Goal: Answer question/provide support

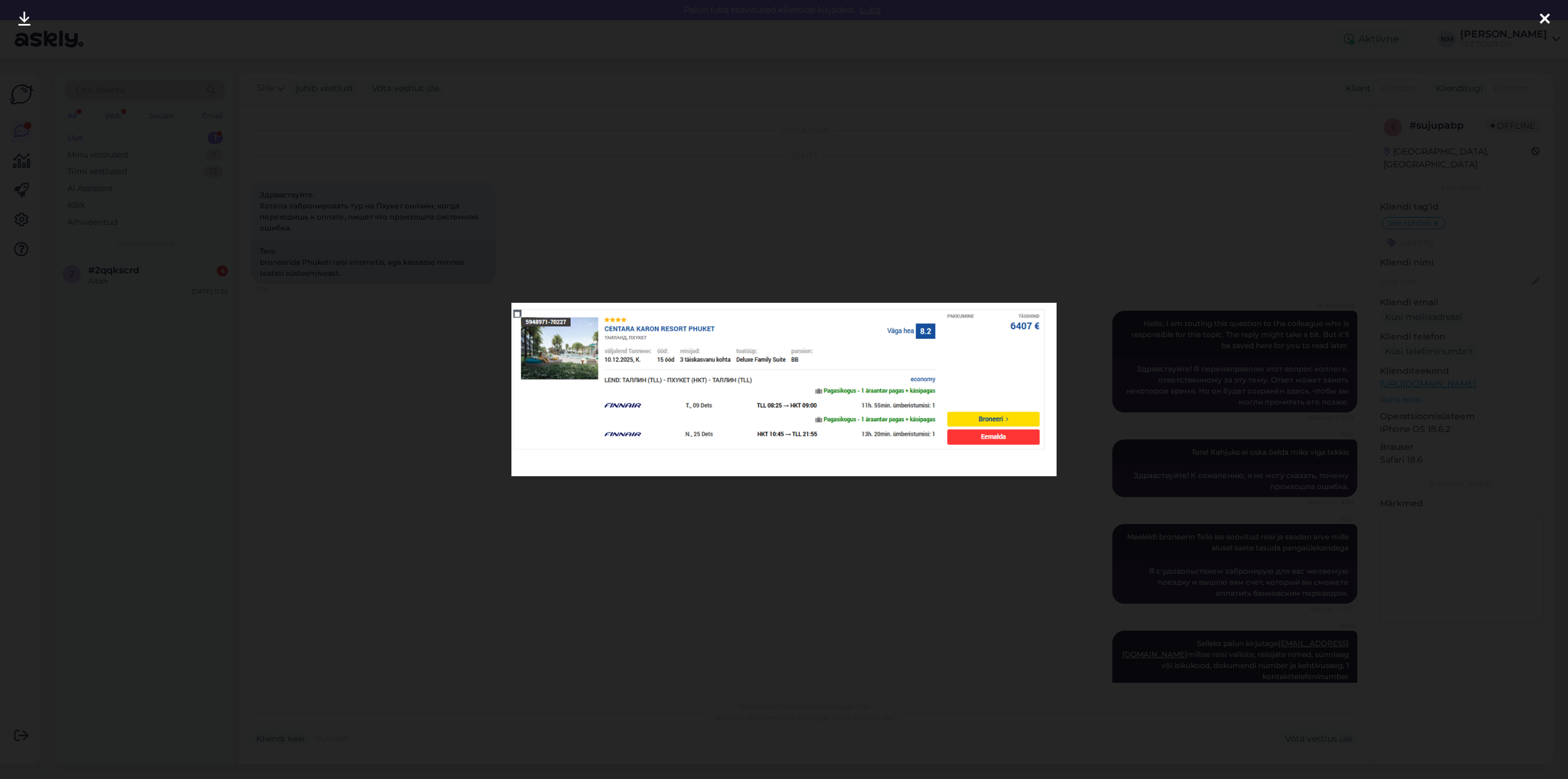
scroll to position [817, 0]
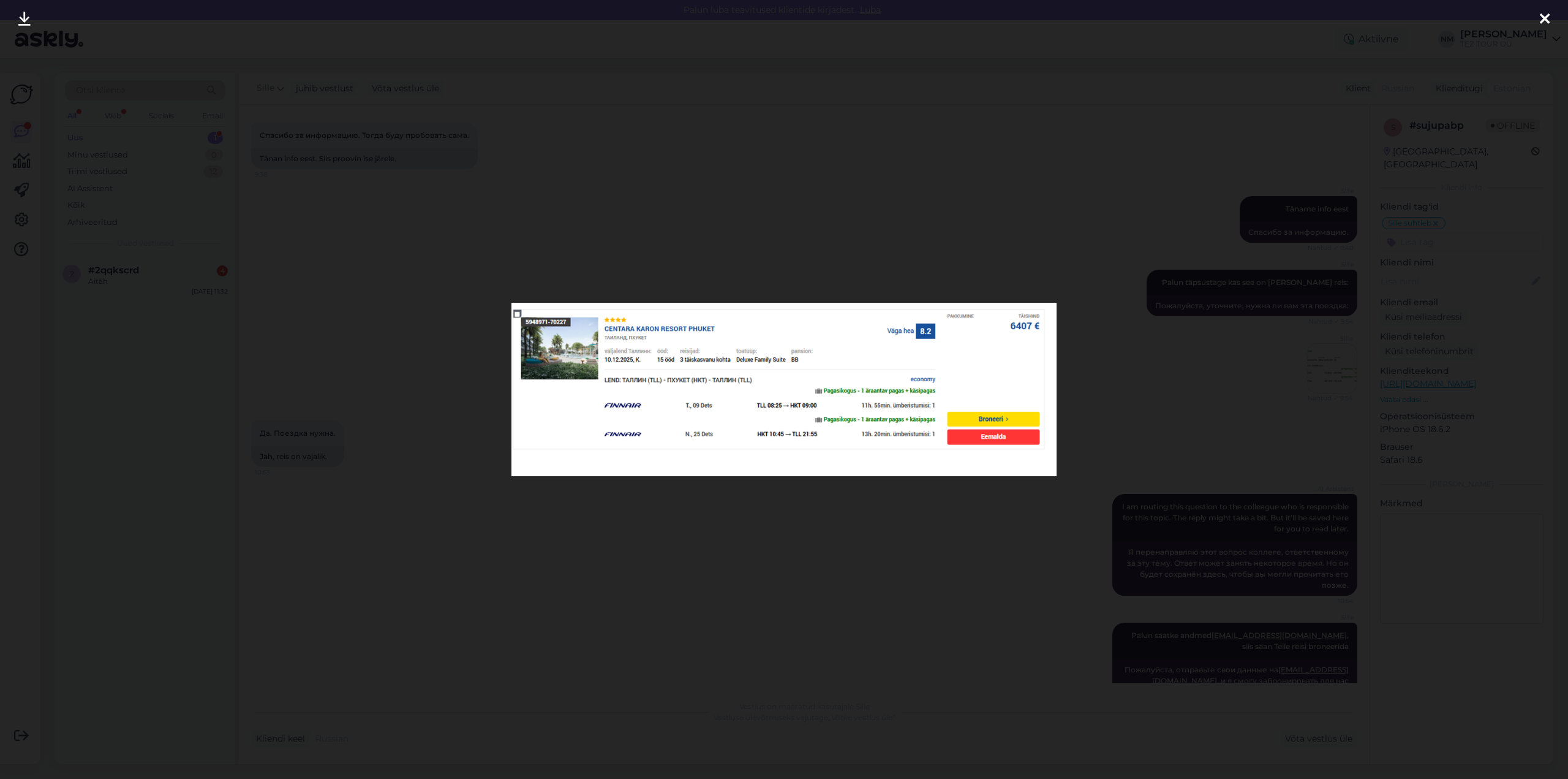
click at [1545, 21] on icon at bounding box center [1545, 20] width 10 height 16
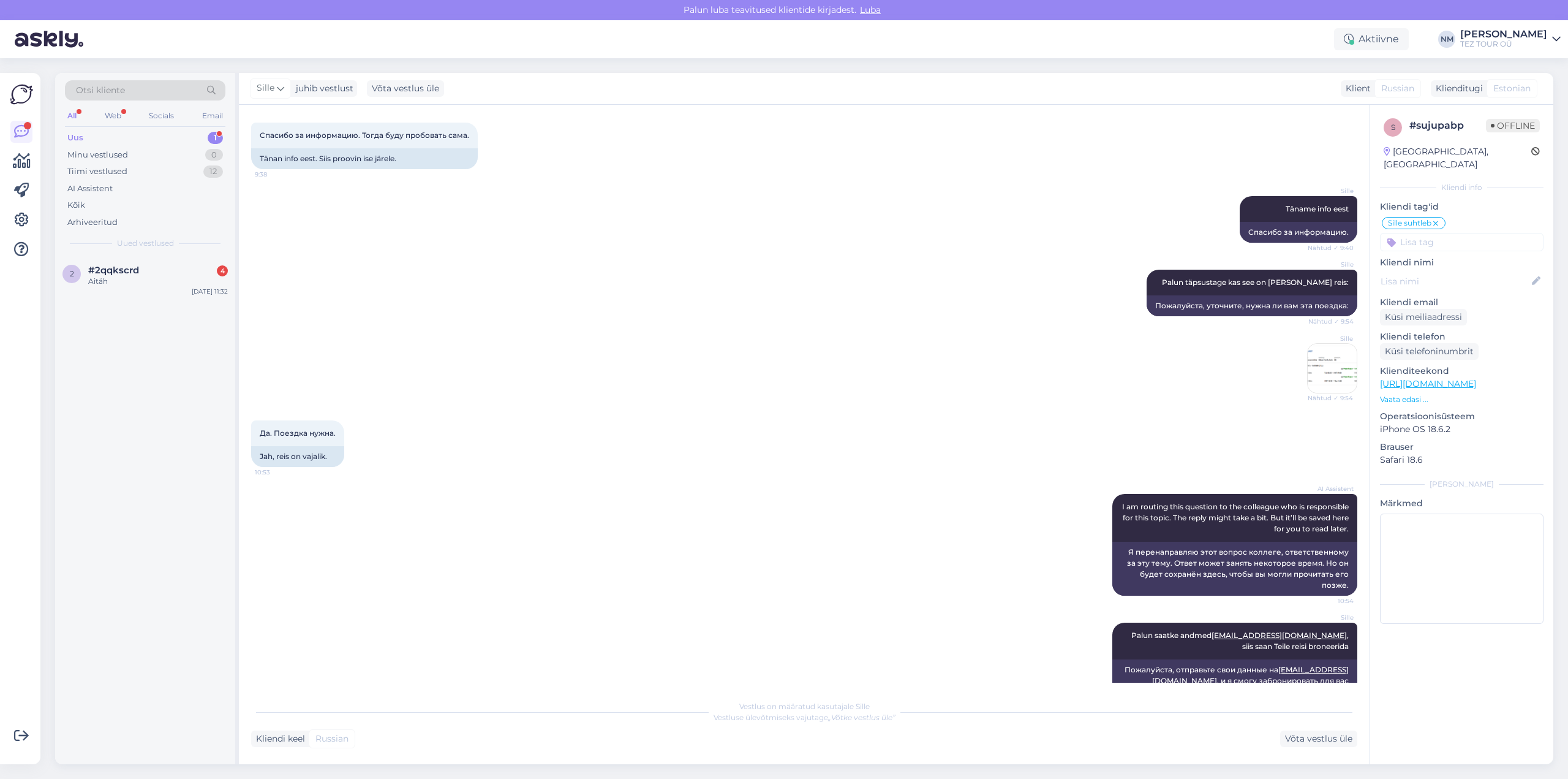
click at [1325, 353] on img at bounding box center [1332, 368] width 49 height 49
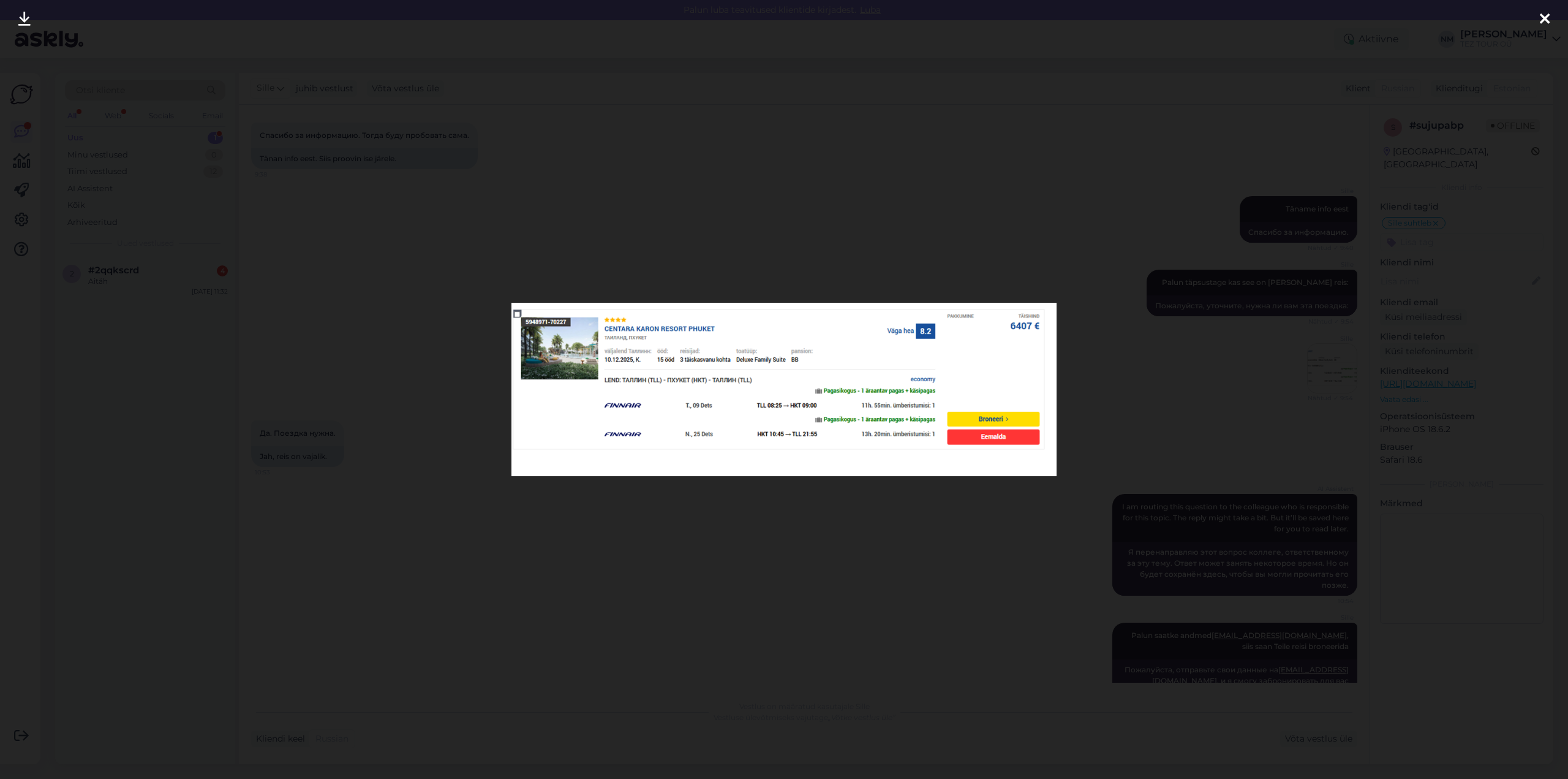
click at [1547, 16] on icon at bounding box center [1545, 20] width 10 height 16
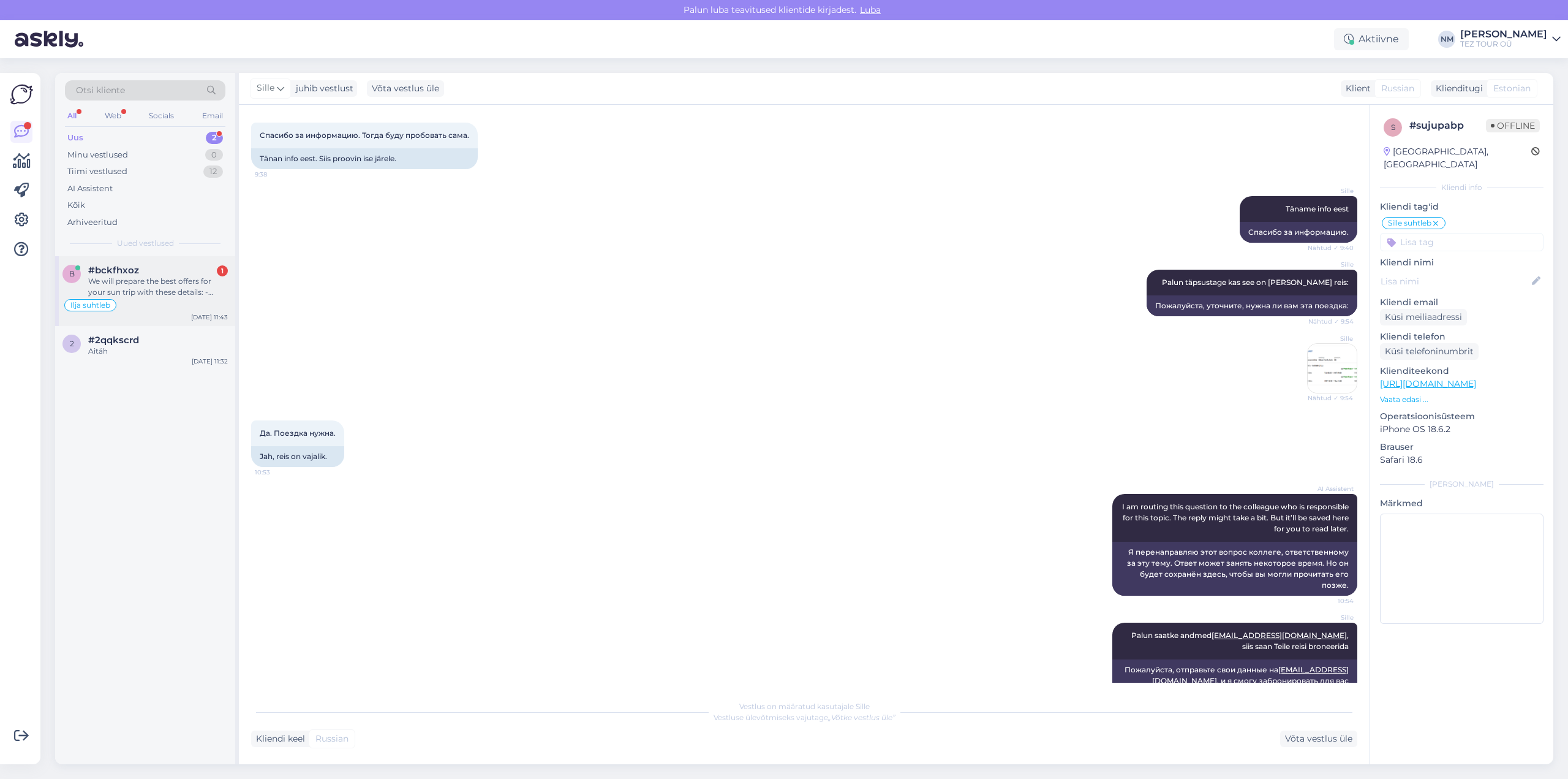
click at [165, 294] on div "We will prepare the best offers for your sun trip with these details: - Departu…" at bounding box center [158, 287] width 140 height 22
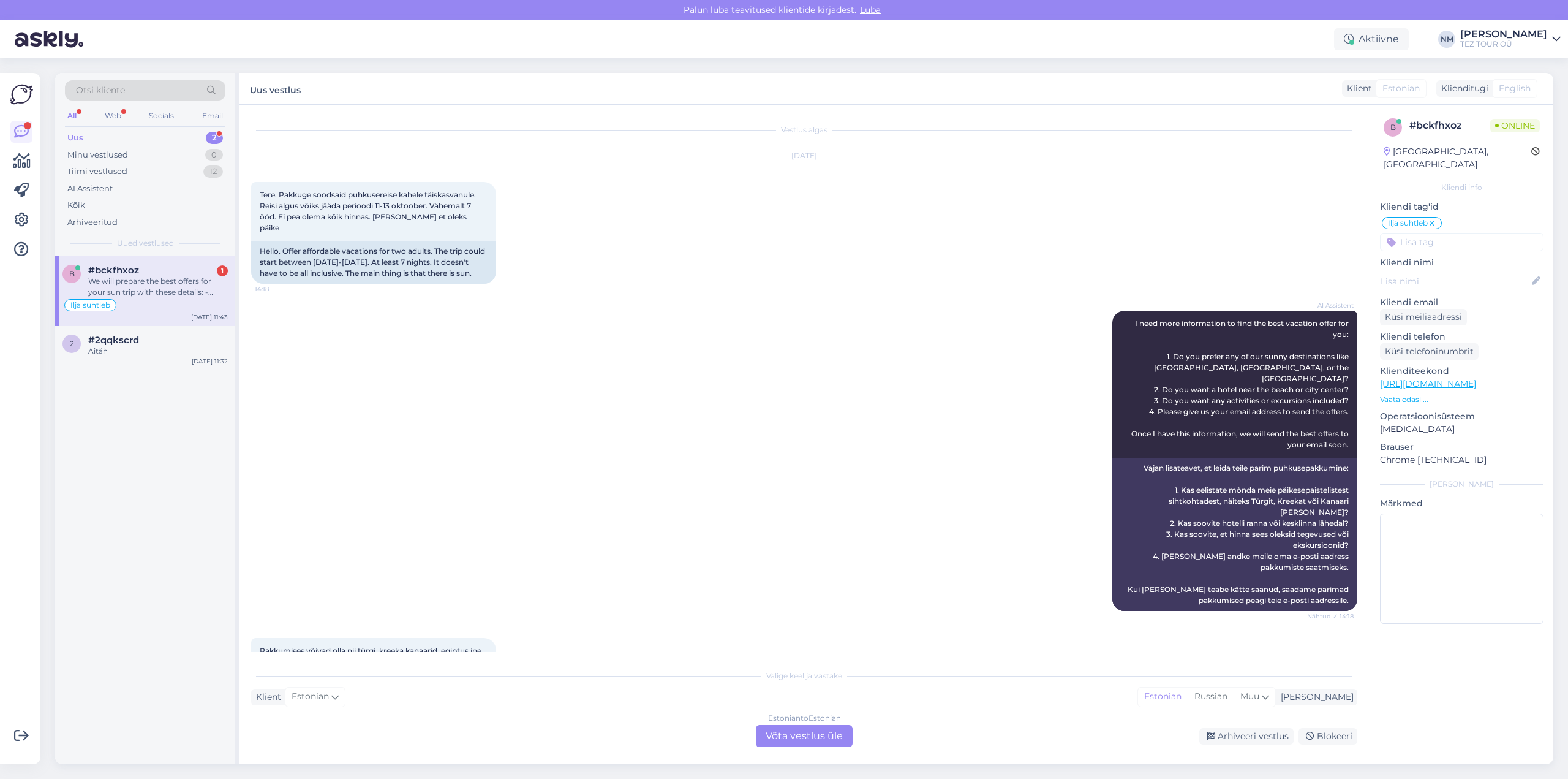
scroll to position [952, 0]
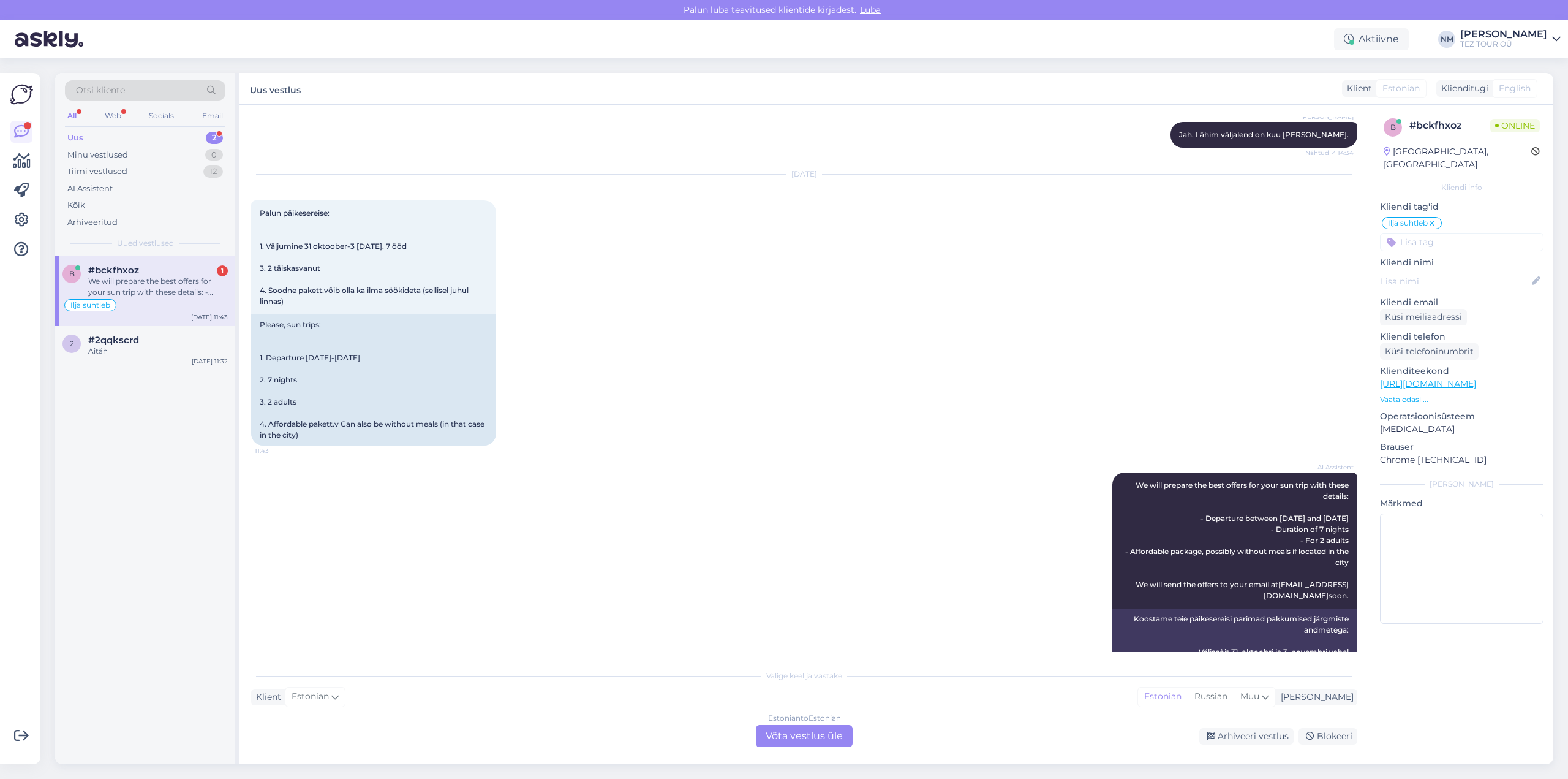
click at [213, 132] on div "2" at bounding box center [214, 137] width 17 height 12
click at [157, 351] on div "Aitäh" at bounding box center [158, 351] width 140 height 11
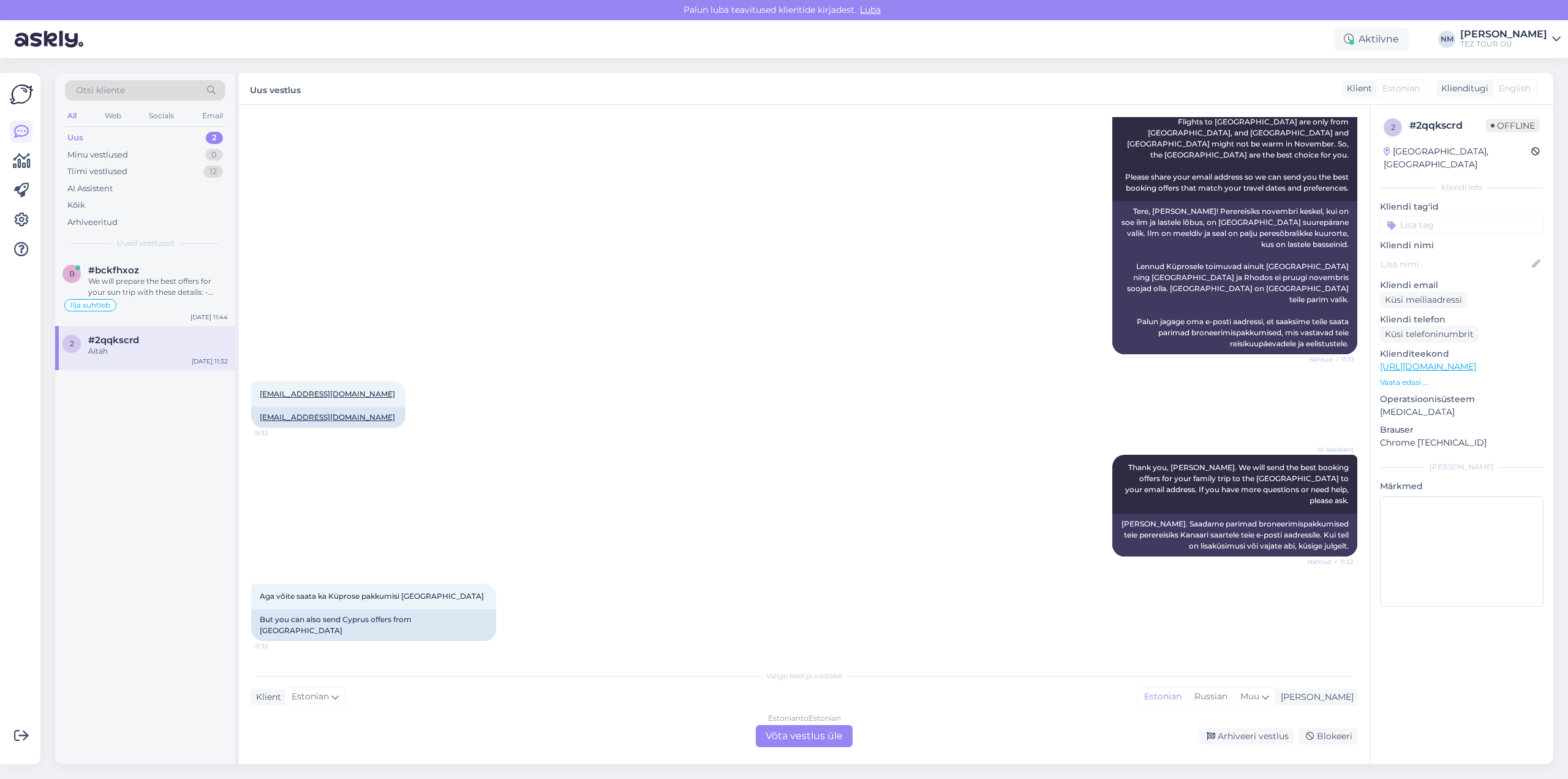
scroll to position [571, 0]
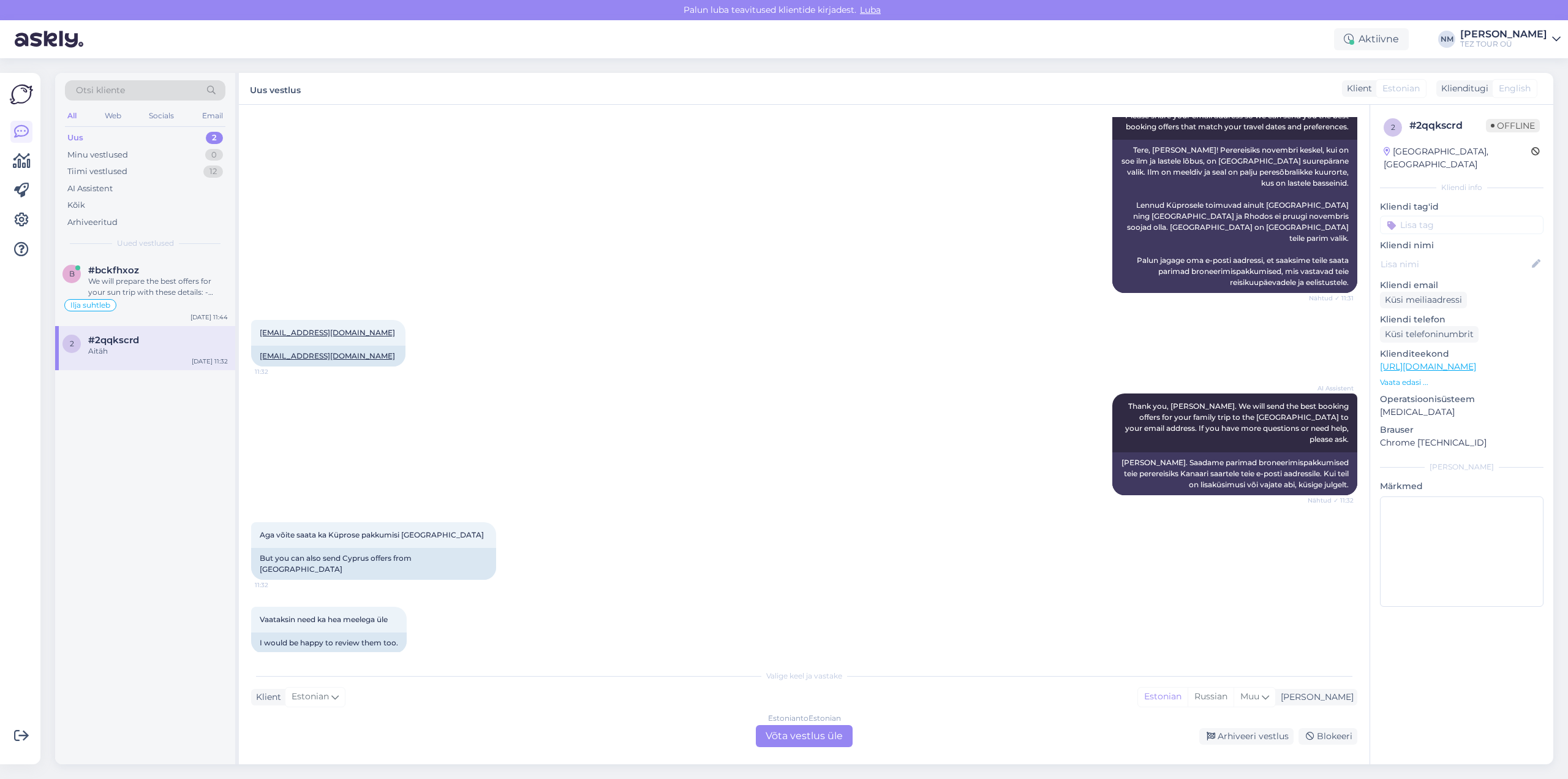
click at [816, 739] on div "Estonian to Estonian Võta vestlus üle" at bounding box center [804, 736] width 97 height 22
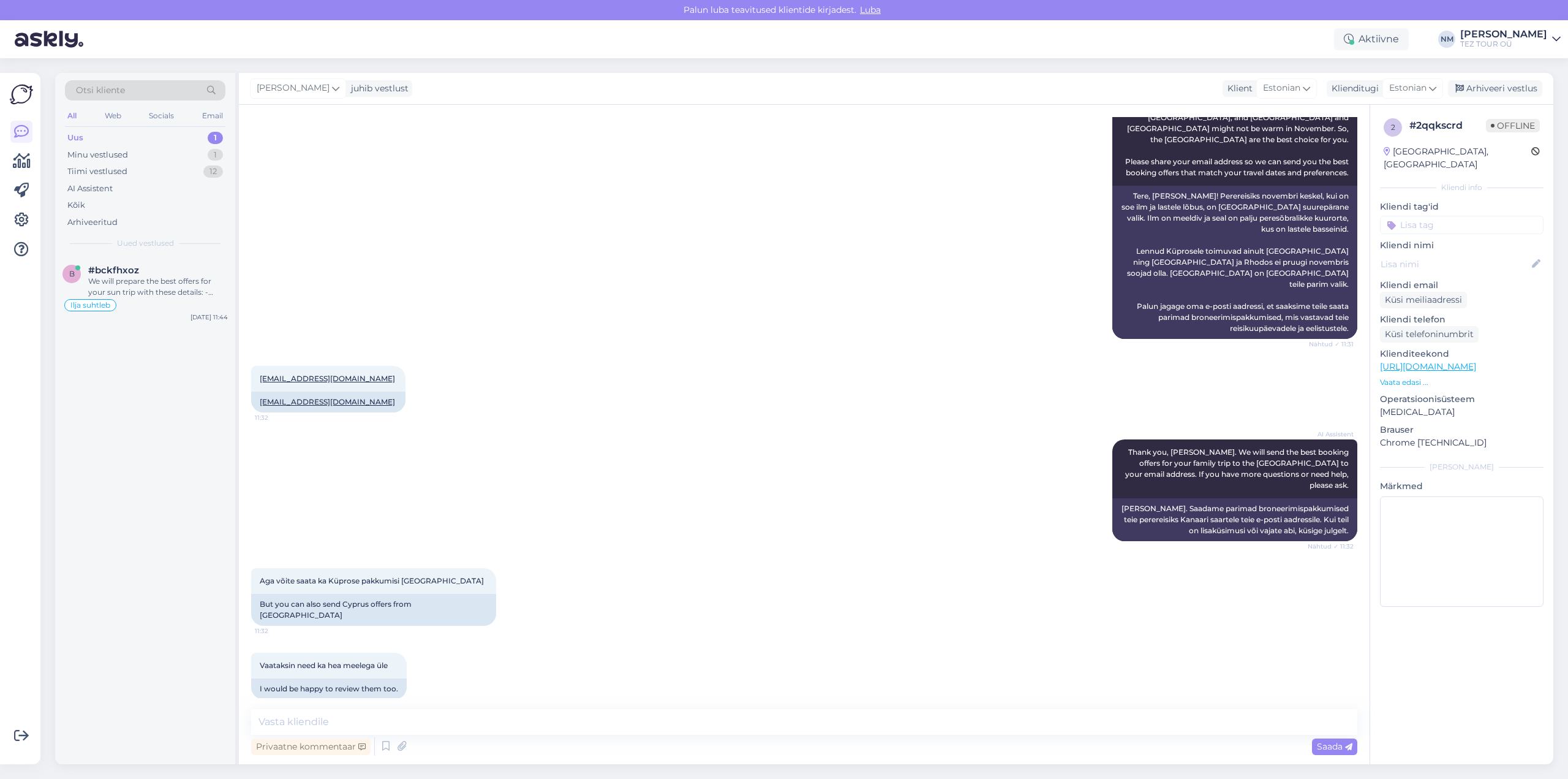
click at [1430, 200] on p "Kliendi tag'id" at bounding box center [1461, 207] width 163 height 13
click at [1424, 215] on input at bounding box center [1461, 225] width 163 height 18
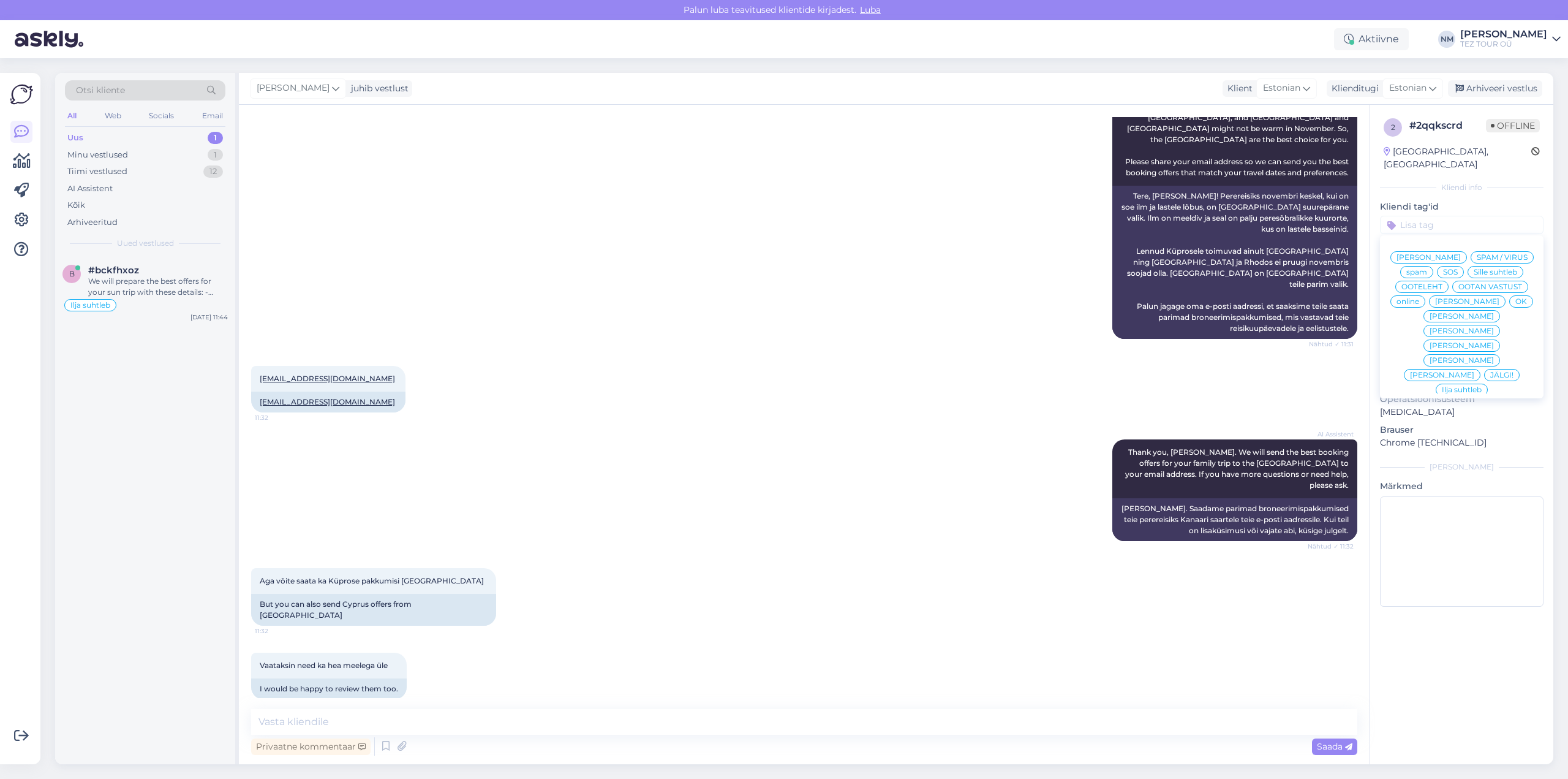
click at [1494, 327] on span "[PERSON_NAME]" at bounding box center [1461, 331] width 64 height 7
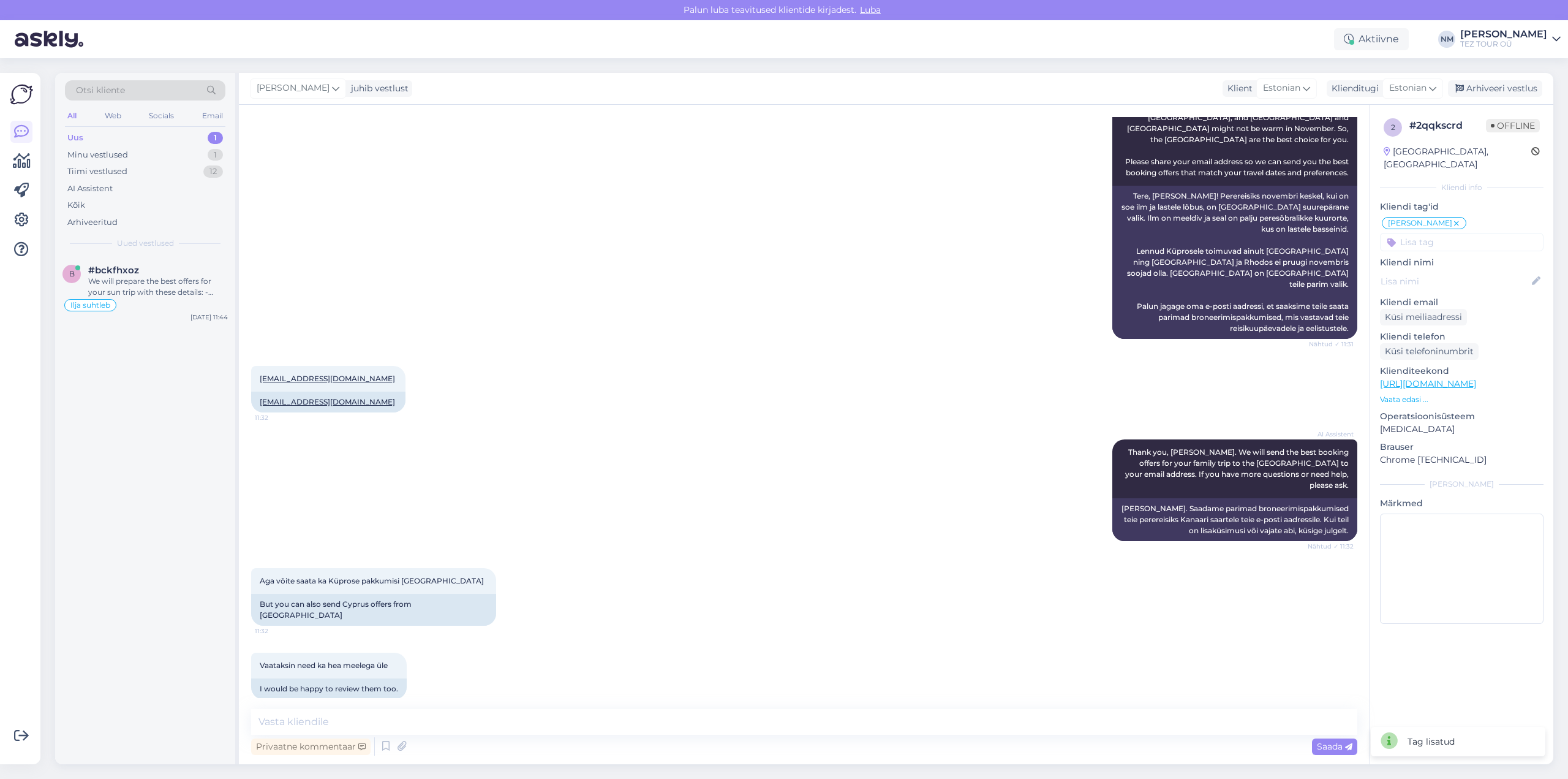
click at [219, 137] on div "1" at bounding box center [215, 137] width 16 height 12
click at [171, 277] on div "We will prepare the best offers for your sun trip with these details: - Departu…" at bounding box center [158, 287] width 140 height 22
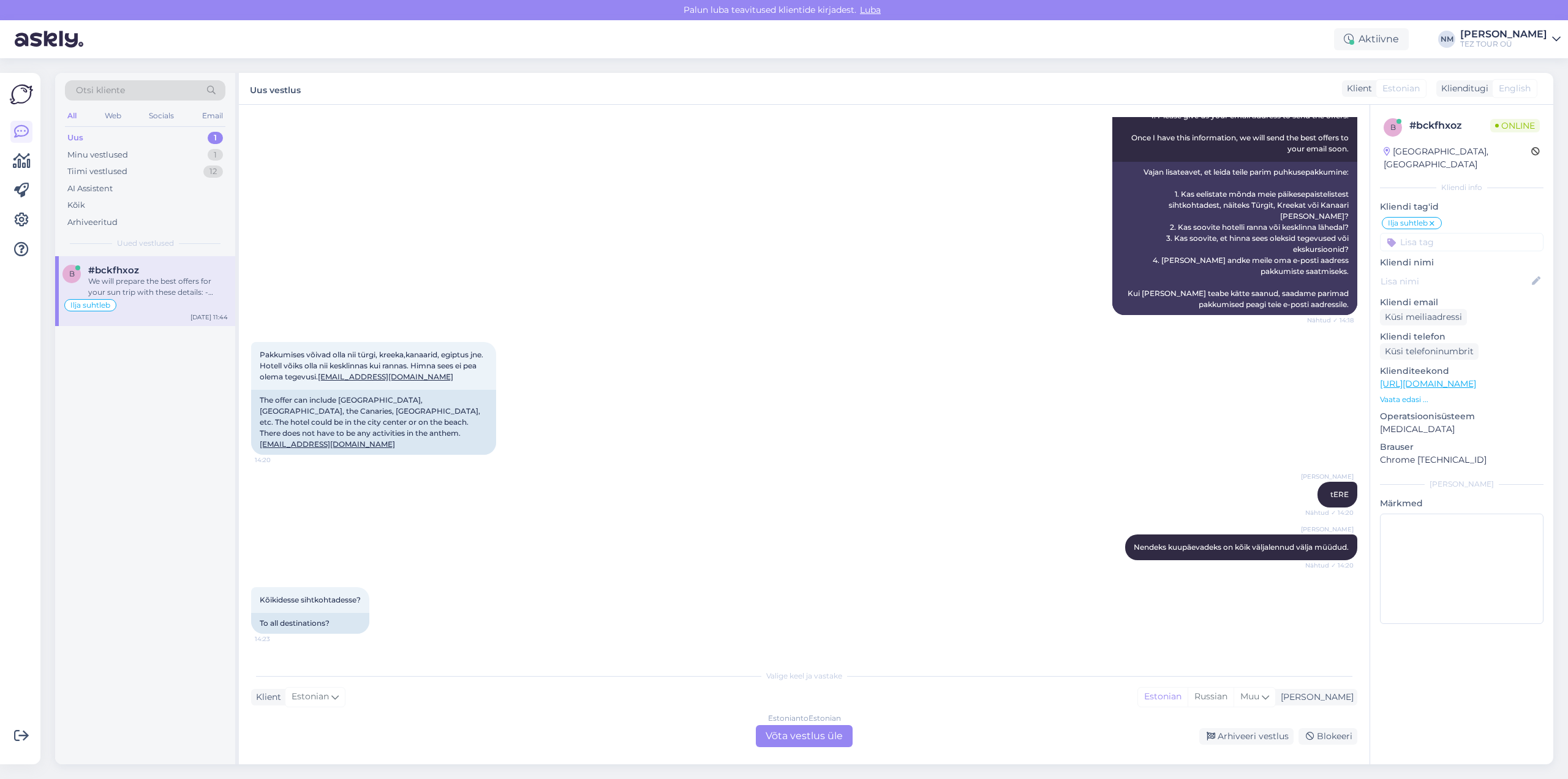
scroll to position [0, 0]
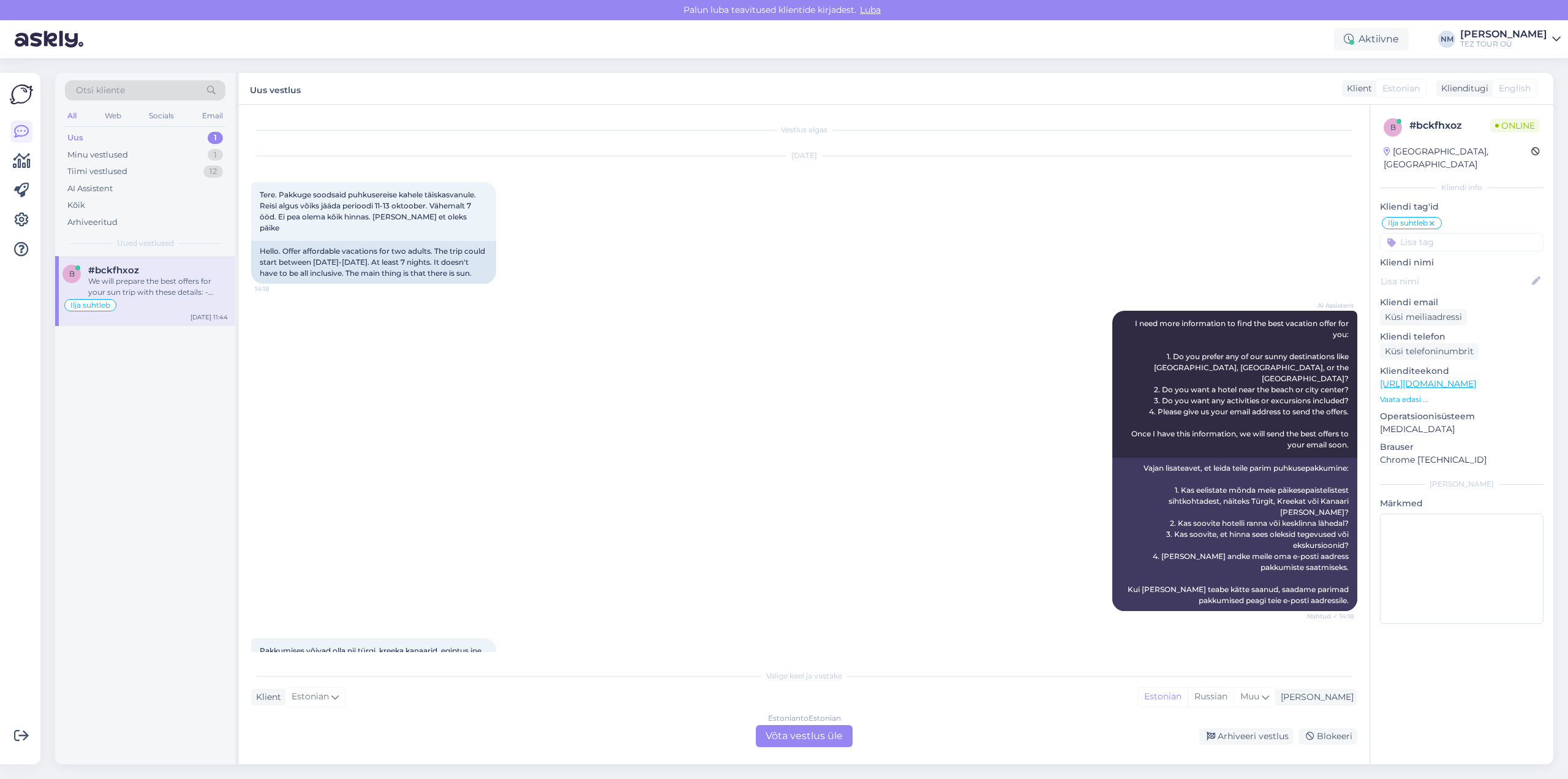
click at [827, 735] on div "Estonian to Estonian Võta vestlus üle" at bounding box center [804, 736] width 97 height 22
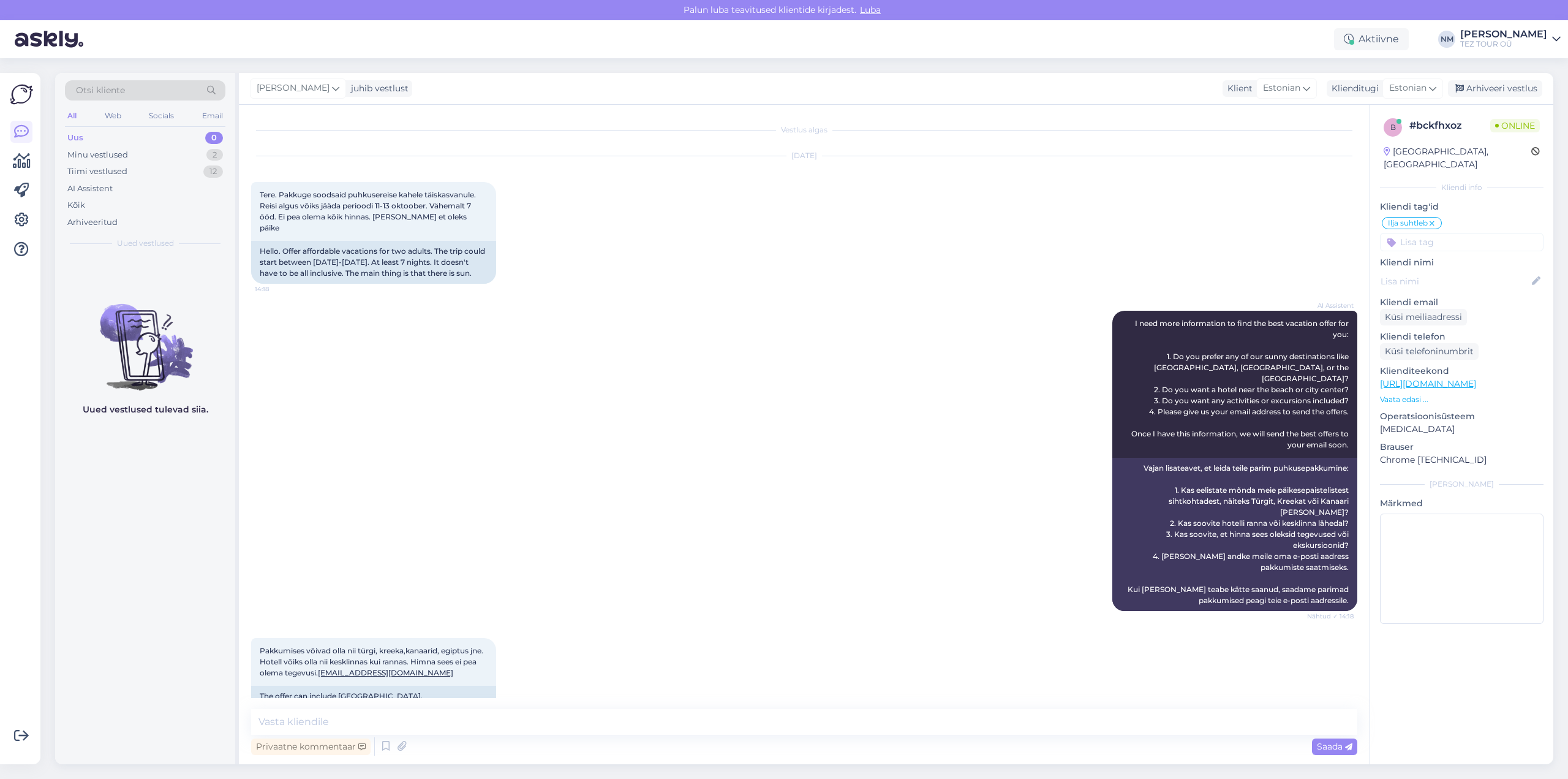
click at [1450, 234] on input at bounding box center [1461, 242] width 163 height 18
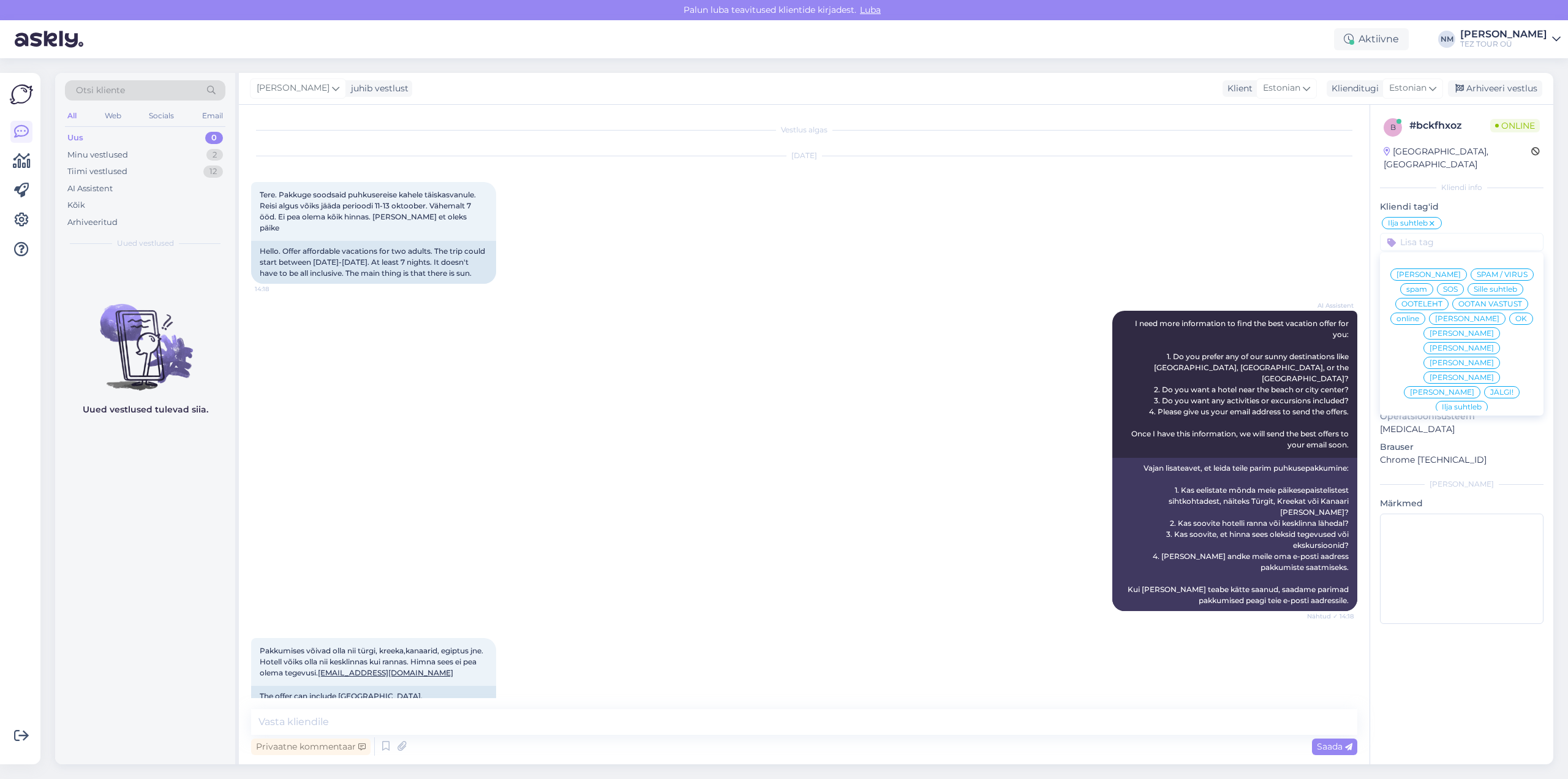
click at [1494, 344] on span "[PERSON_NAME]" at bounding box center [1461, 348] width 64 height 7
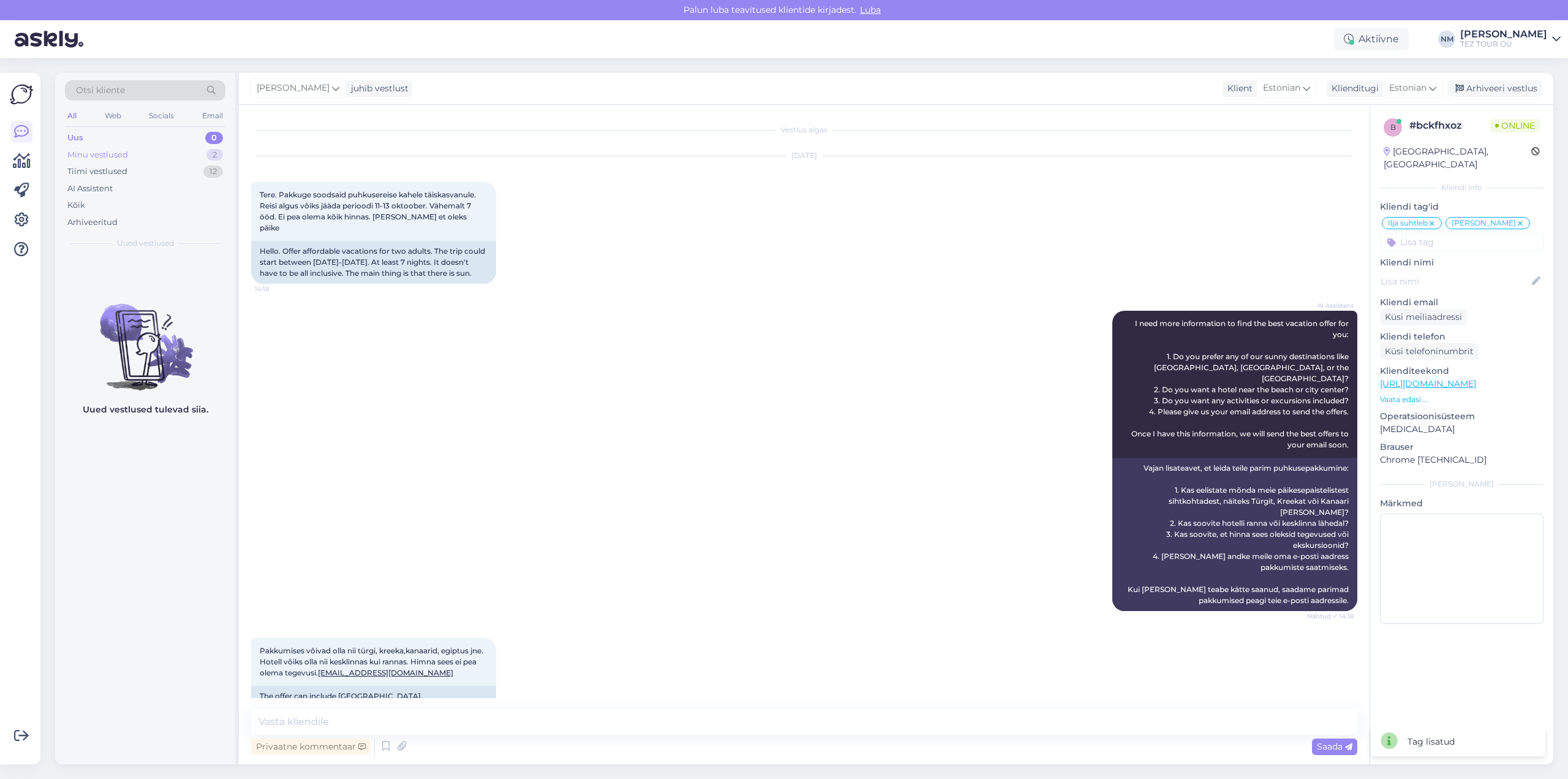
click at [215, 152] on div "2" at bounding box center [214, 155] width 16 height 12
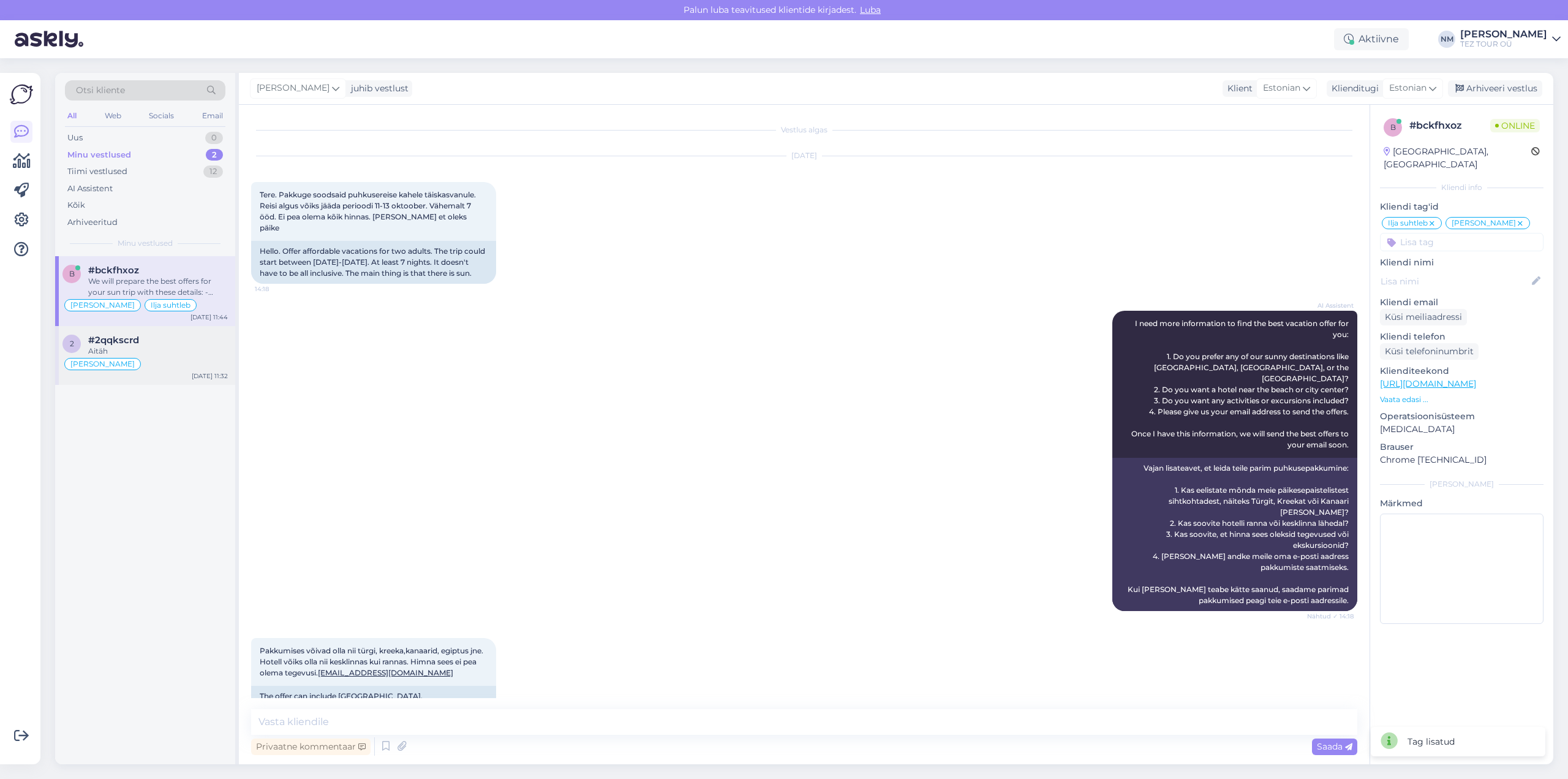
click at [169, 344] on div "#2qqkscrd" at bounding box center [158, 340] width 140 height 11
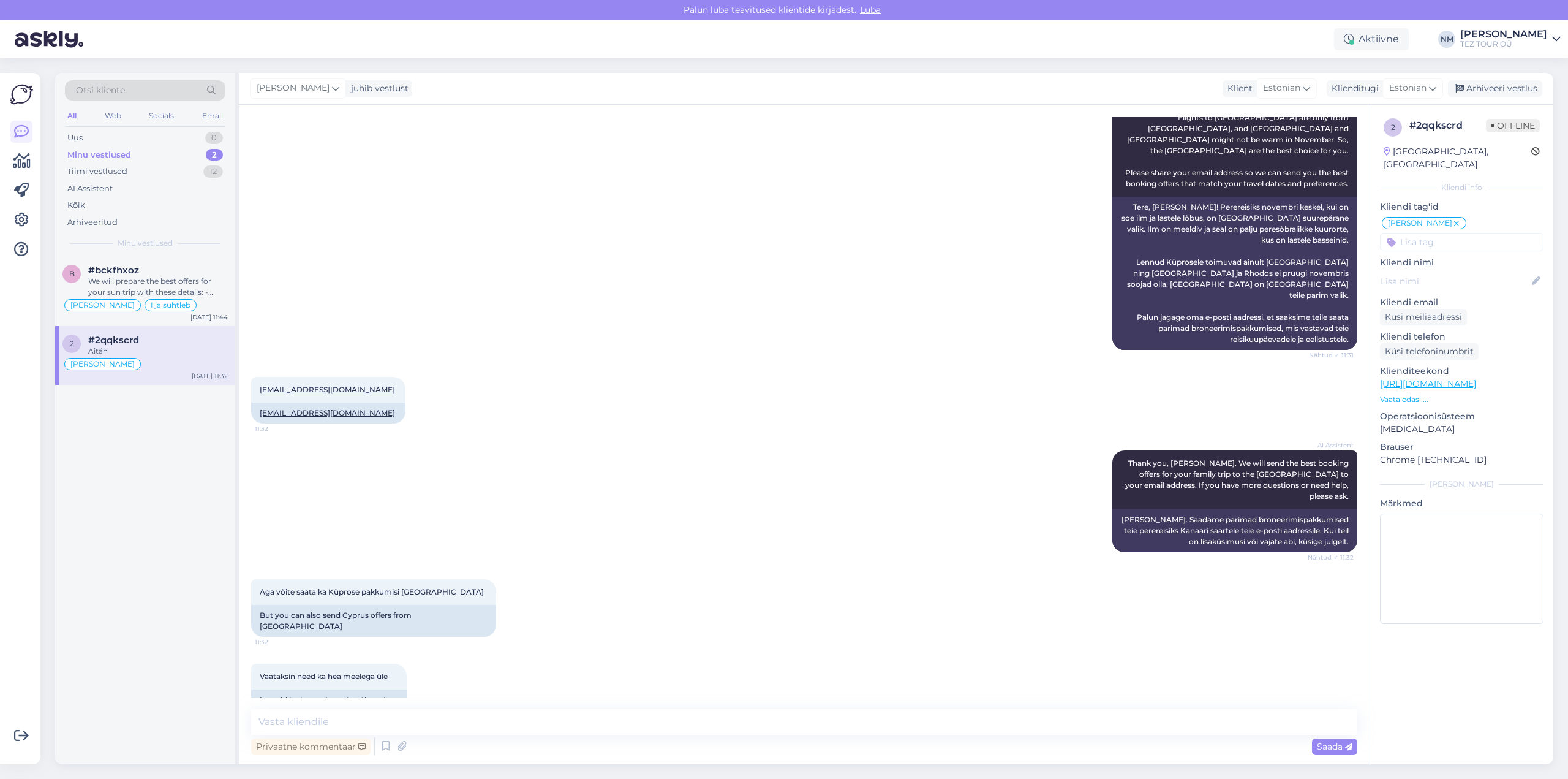
scroll to position [526, 0]
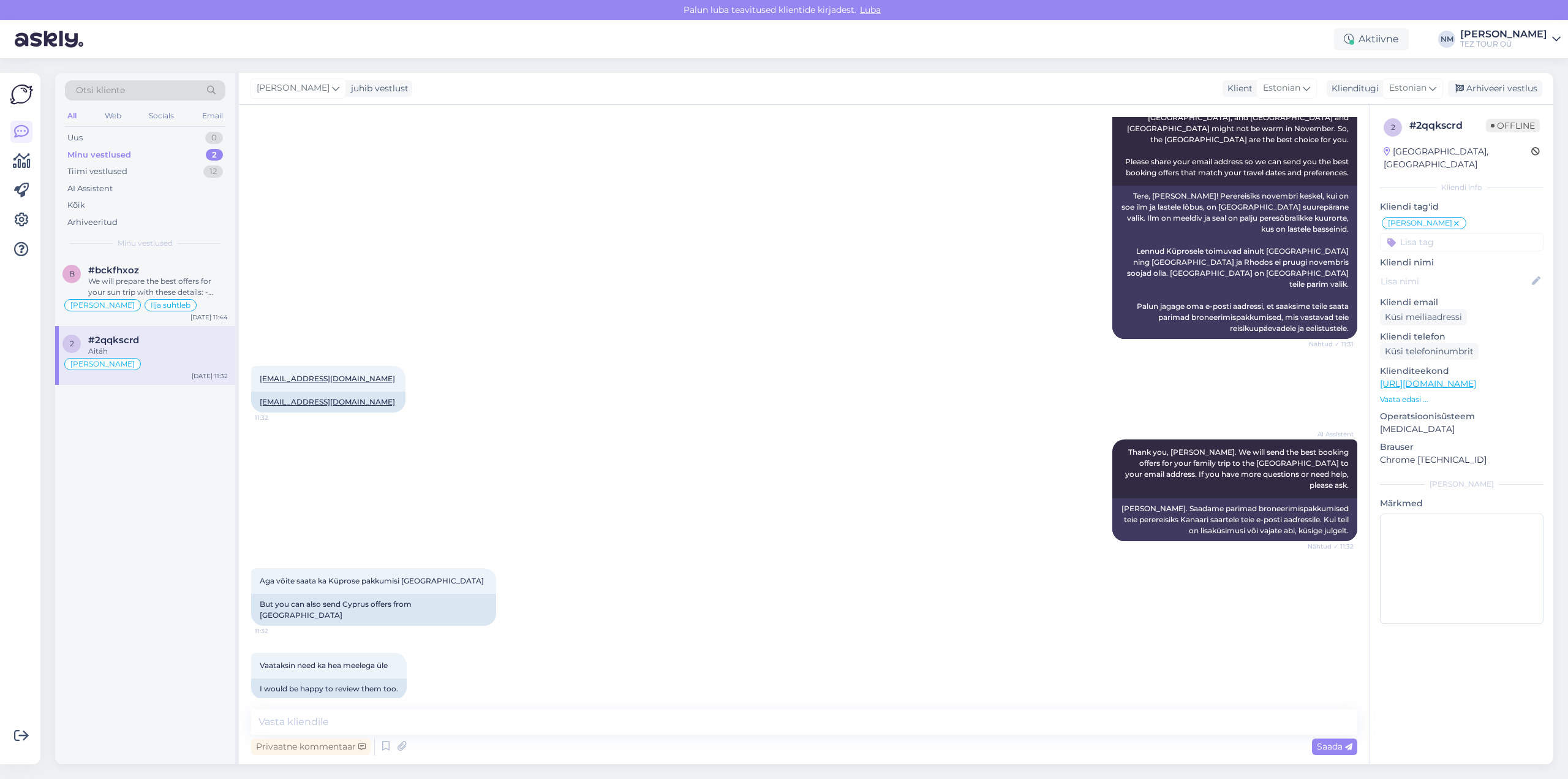
drag, startPoint x: 854, startPoint y: 457, endPoint x: 809, endPoint y: 371, distance: 97.1
click at [811, 426] on div "AI Assistent Thank you, [PERSON_NAME]. We will send the best booking offers for…" at bounding box center [804, 490] width 1106 height 129
click at [162, 283] on div "We will prepare the best offers for your sun trip with these details: - Departu…" at bounding box center [158, 287] width 140 height 22
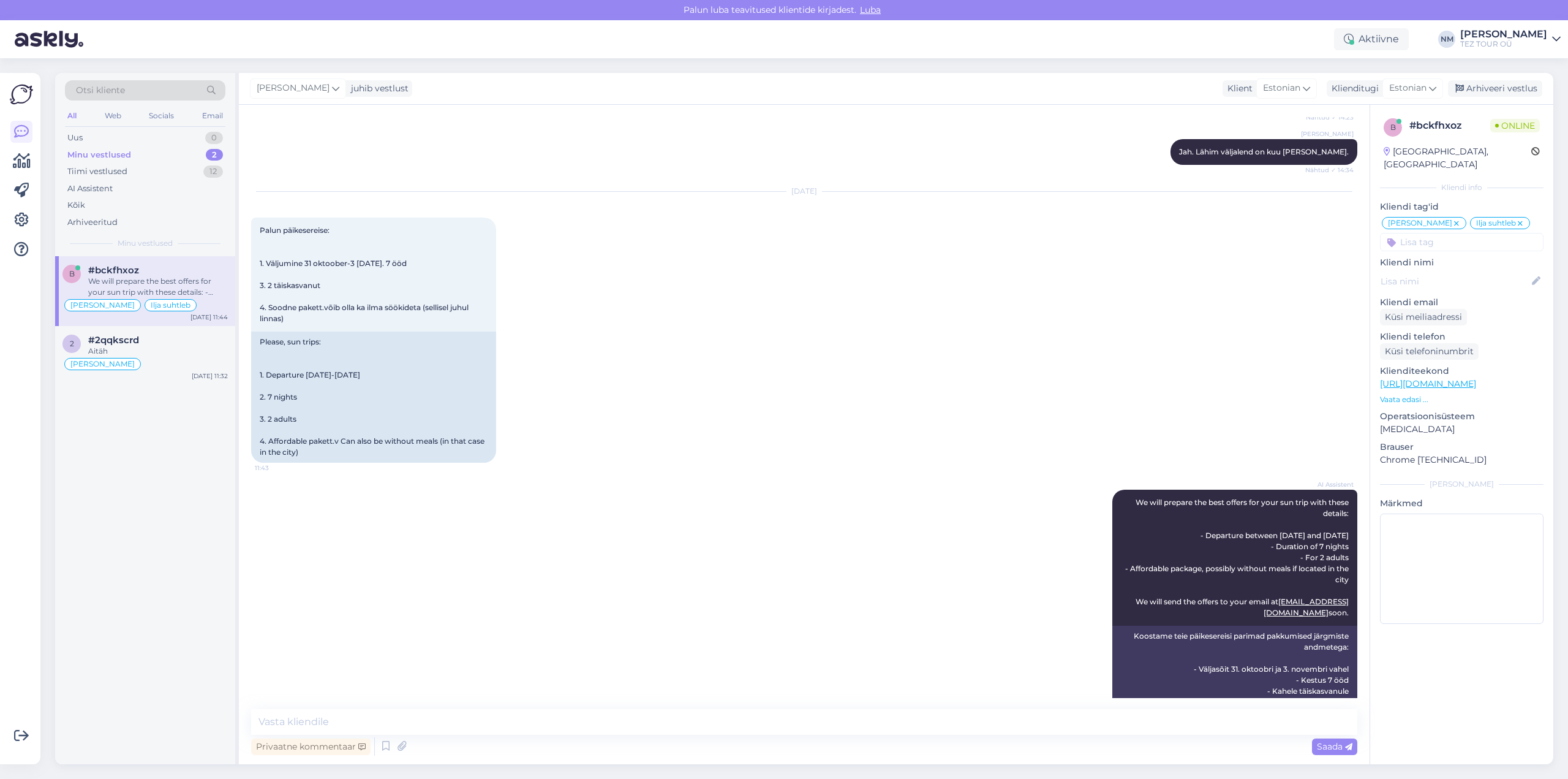
scroll to position [740, 0]
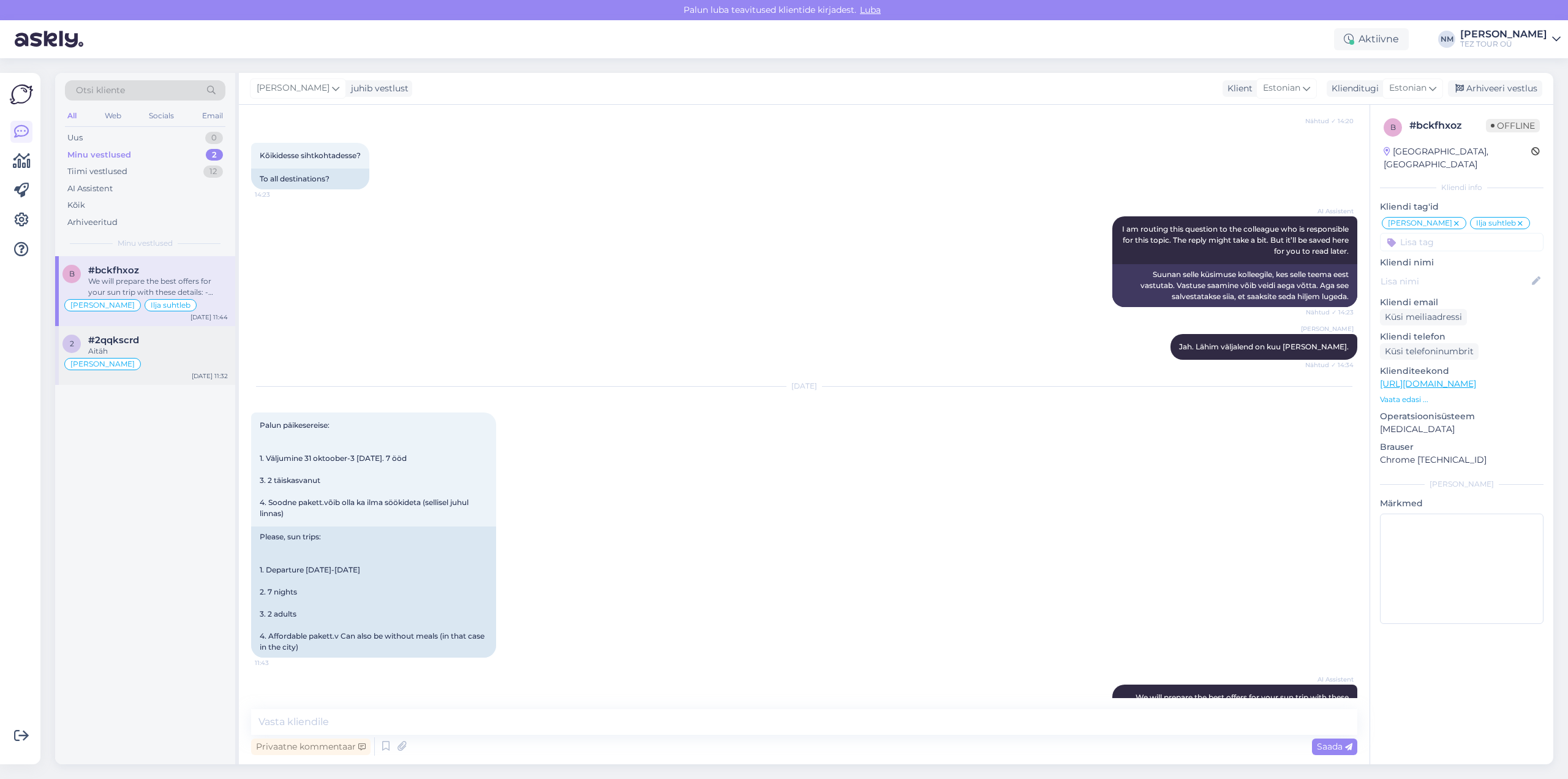
click at [173, 344] on div "#2qqkscrd" at bounding box center [158, 340] width 140 height 11
